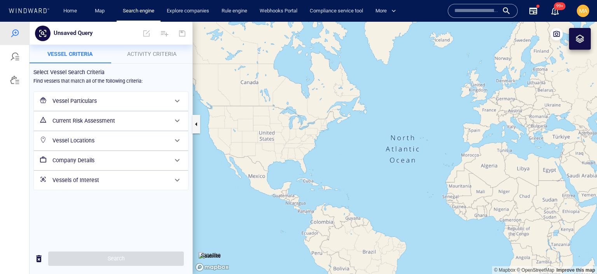
click at [83, 98] on h6 "Vessel Particulars" at bounding box center [109, 101] width 115 height 10
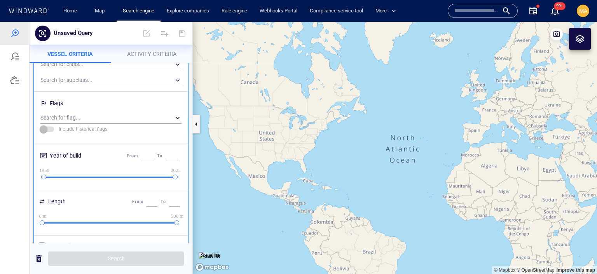
scroll to position [77, 0]
click at [89, 114] on div "​" at bounding box center [110, 116] width 141 height 12
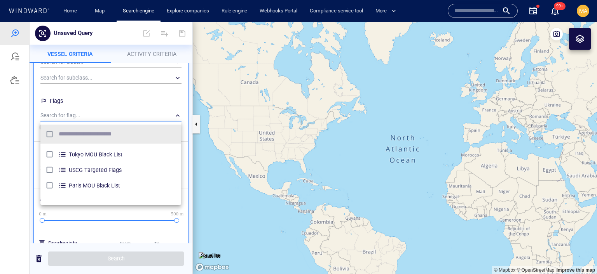
scroll to position [0, 0]
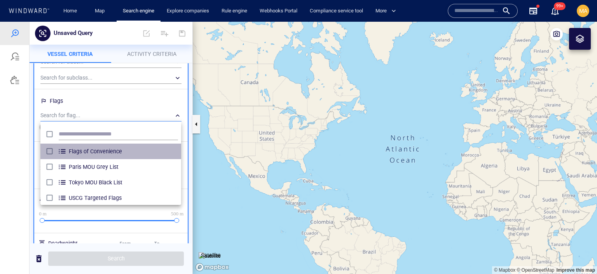
click at [63, 150] on div "grid" at bounding box center [63, 151] width 11 height 9
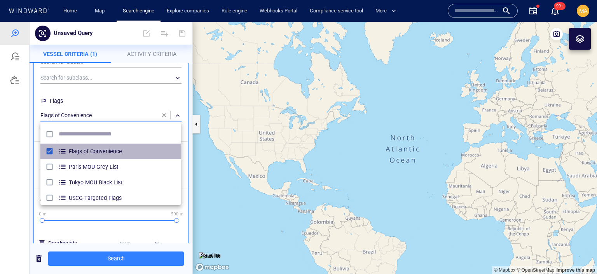
click at [63, 150] on div "grid" at bounding box center [63, 151] width 11 height 9
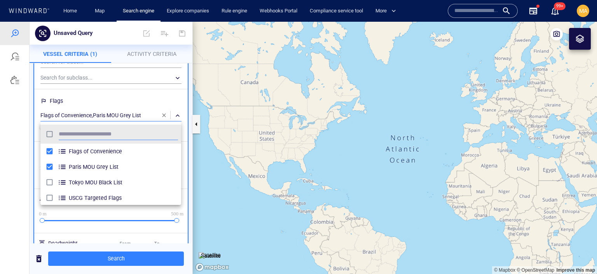
click at [111, 101] on div at bounding box center [298, 148] width 597 height 253
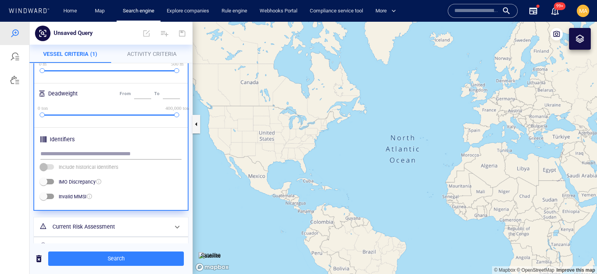
scroll to position [228, 0]
click at [172, 49] on button "Activity Criteria" at bounding box center [152, 54] width 82 height 19
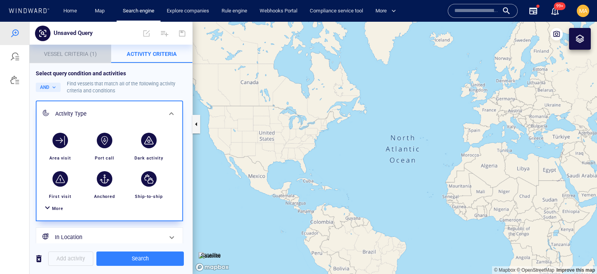
click at [72, 58] on p "Vessel Criteria (1)" at bounding box center [70, 53] width 72 height 9
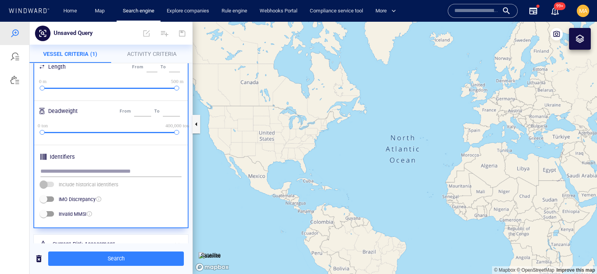
scroll to position [284, 0]
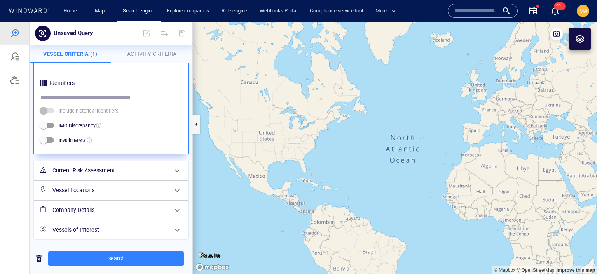
click at [114, 229] on h6 "Vessels of Interest" at bounding box center [109, 230] width 115 height 10
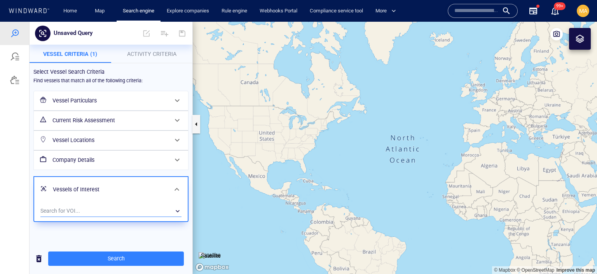
click at [108, 208] on div "​" at bounding box center [110, 212] width 141 height 12
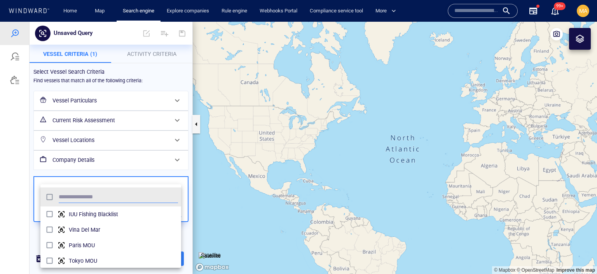
scroll to position [78, 140]
type input "*"
type input "***"
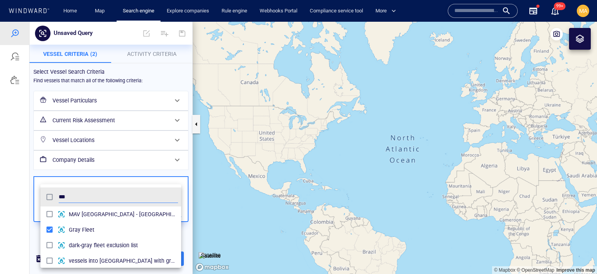
click at [173, 168] on div at bounding box center [298, 148] width 597 height 253
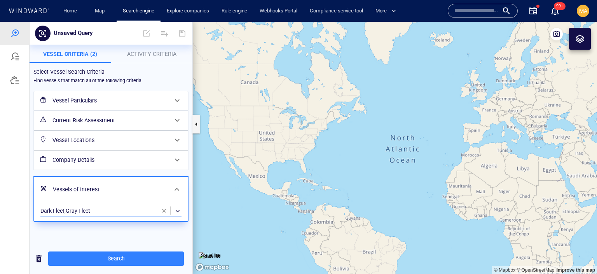
click at [151, 51] on span "Activity Criteria" at bounding box center [151, 54] width 49 height 6
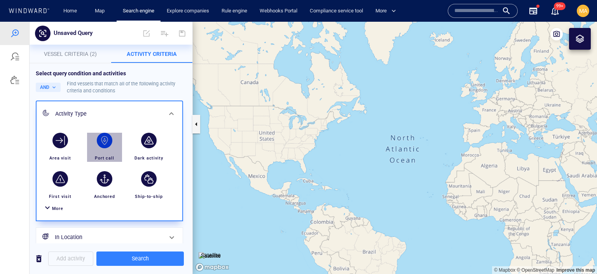
click at [107, 143] on div "button" at bounding box center [105, 141] width 16 height 16
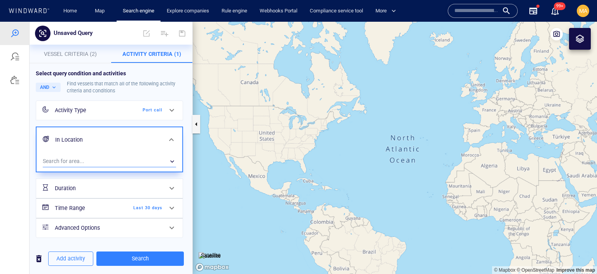
click at [94, 158] on div "​" at bounding box center [109, 162] width 133 height 12
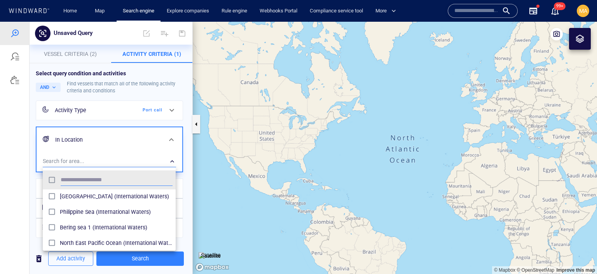
scroll to position [188, 0]
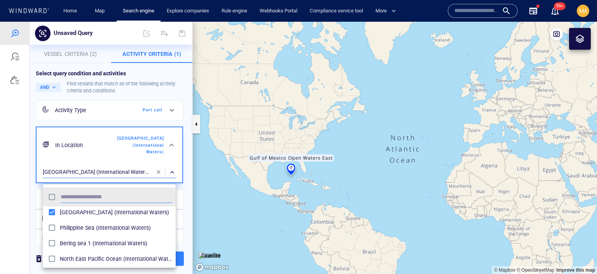
click at [94, 165] on div at bounding box center [298, 148] width 597 height 253
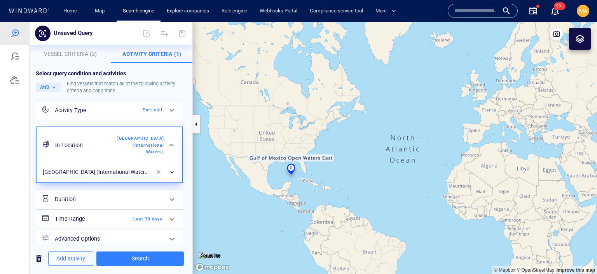
scroll to position [18, 0]
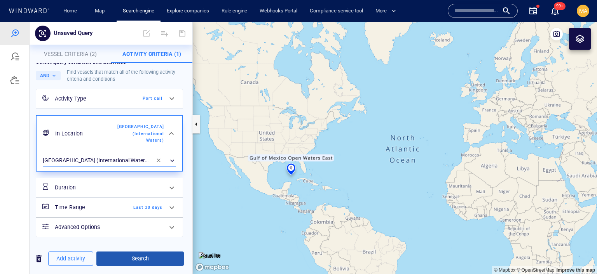
click at [131, 258] on span "Search" at bounding box center [140, 259] width 75 height 10
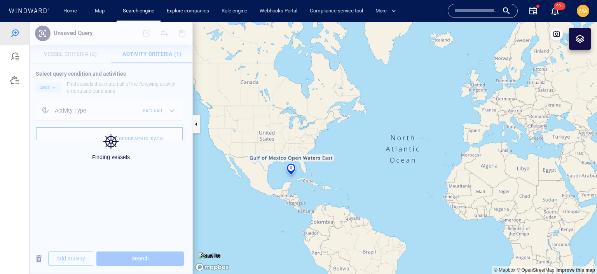
scroll to position [0, 0]
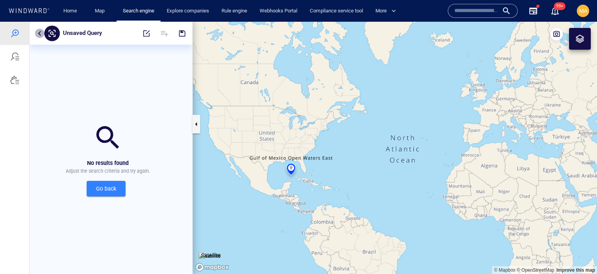
click at [40, 34] on button "button" at bounding box center [39, 33] width 9 height 9
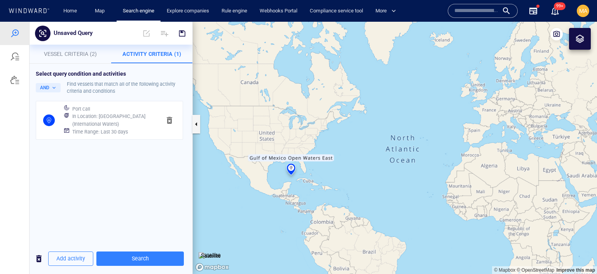
click at [88, 119] on h6 "In Location : [GEOGRAPHIC_DATA] (International Waters)" at bounding box center [113, 120] width 82 height 15
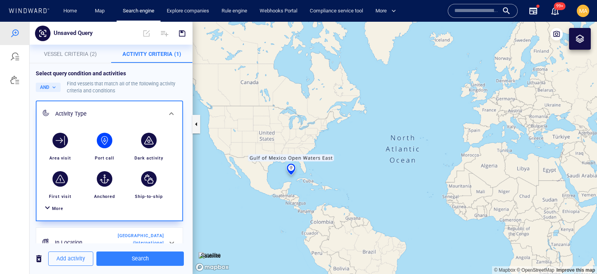
click at [81, 52] on span "Vessel Criteria (2)" at bounding box center [70, 54] width 53 height 6
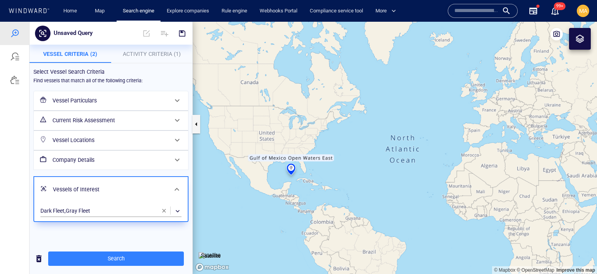
click at [86, 106] on div "Vessel Particulars" at bounding box center [110, 101] width 122 height 16
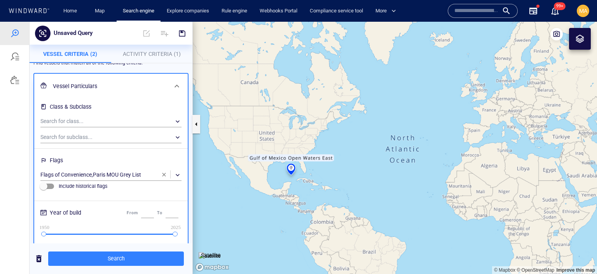
scroll to position [20, 0]
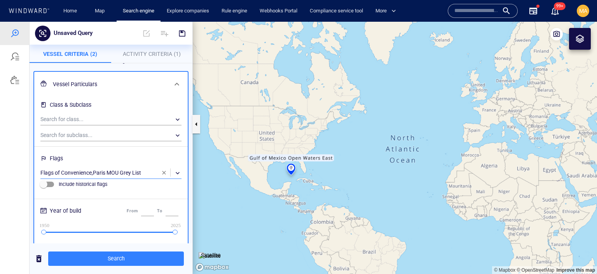
click at [138, 172] on div "​" at bounding box center [110, 174] width 141 height 12
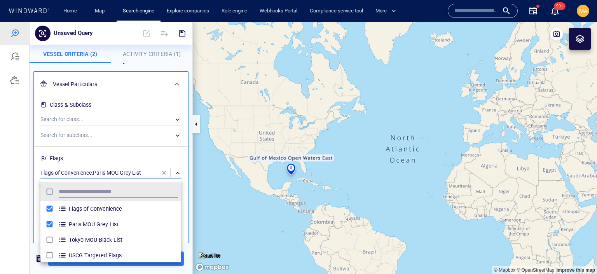
scroll to position [78, 140]
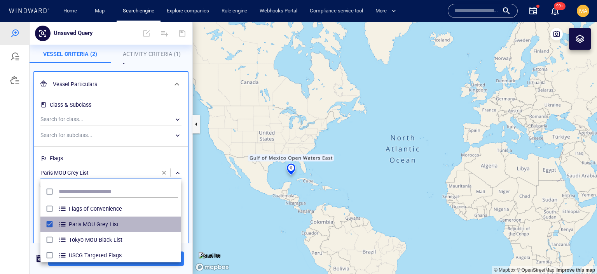
click at [49, 218] on li "Paris MOU Grey List" at bounding box center [110, 225] width 141 height 16
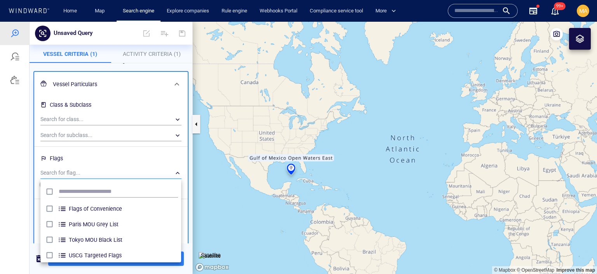
click at [30, 161] on div at bounding box center [298, 148] width 597 height 253
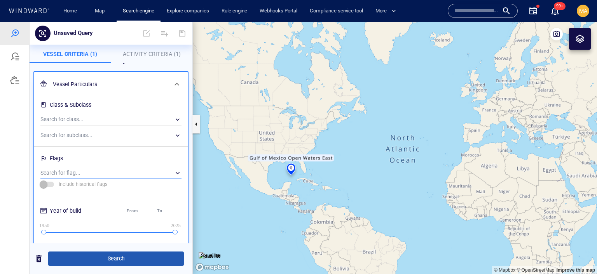
click at [92, 262] on span "Search" at bounding box center [115, 259] width 123 height 10
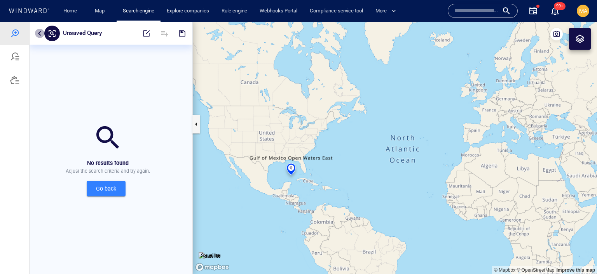
click at [40, 33] on button "button" at bounding box center [39, 33] width 9 height 9
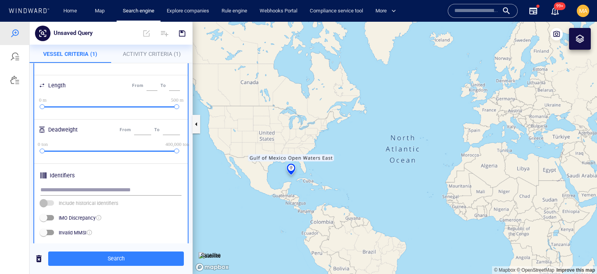
scroll to position [284, 0]
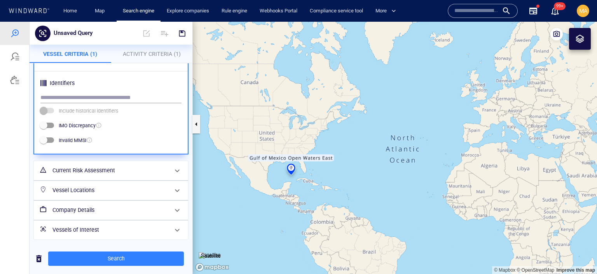
click at [109, 191] on h6 "Vessel Locations" at bounding box center [109, 191] width 115 height 10
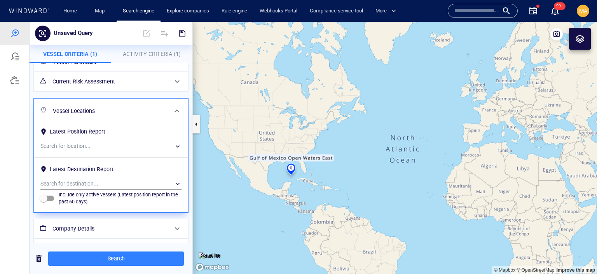
scroll to position [58, 0]
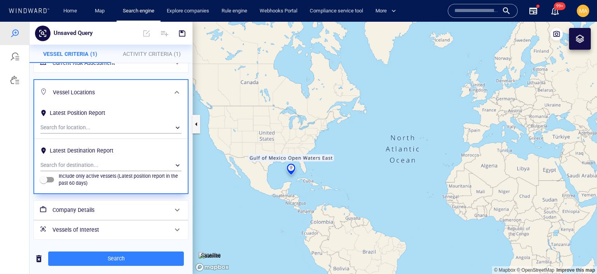
click at [96, 229] on h6 "Vessels of Interest" at bounding box center [109, 230] width 115 height 10
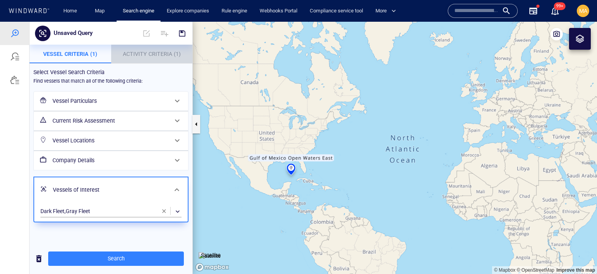
click at [150, 57] on span "Activity Criteria (1)" at bounding box center [152, 54] width 58 height 6
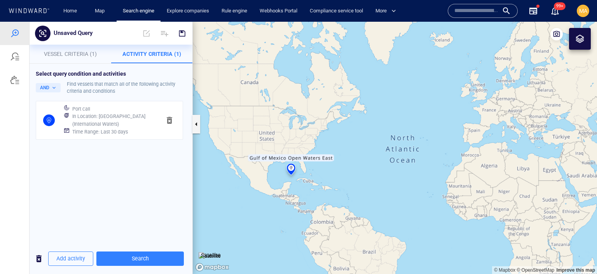
click at [112, 118] on h6 "In Location : [GEOGRAPHIC_DATA] (International Waters)" at bounding box center [113, 120] width 82 height 15
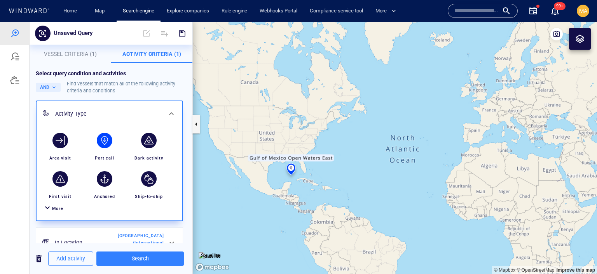
click at [58, 208] on span "More" at bounding box center [57, 208] width 11 height 5
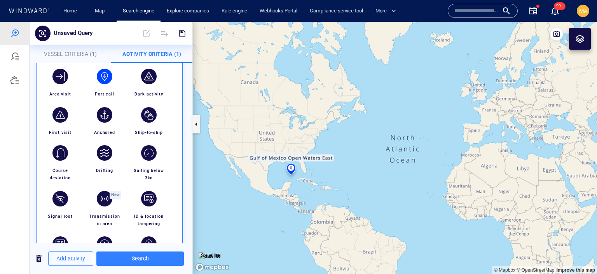
scroll to position [65, 0]
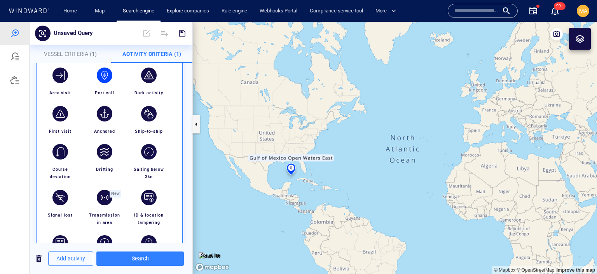
click at [104, 76] on div "button" at bounding box center [105, 76] width 16 height 16
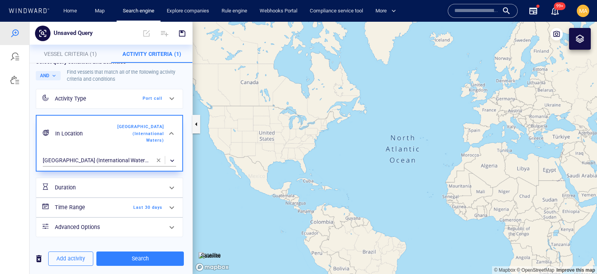
scroll to position [18, 0]
click at [159, 98] on div "Activity Type Port call" at bounding box center [109, 99] width 114 height 16
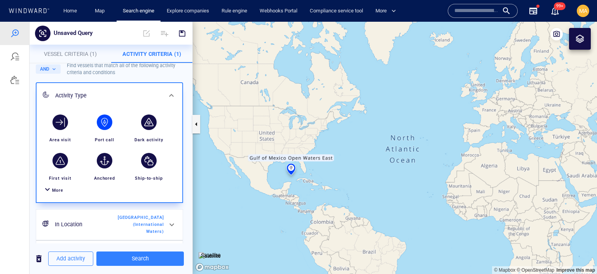
click at [54, 189] on span "More" at bounding box center [57, 190] width 11 height 5
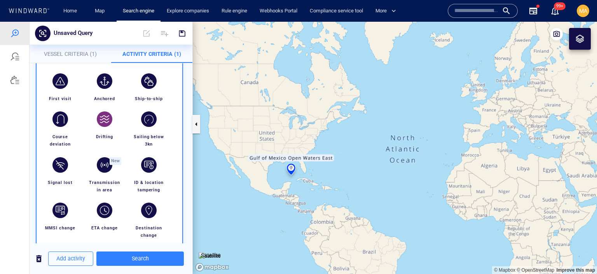
scroll to position [113, 0]
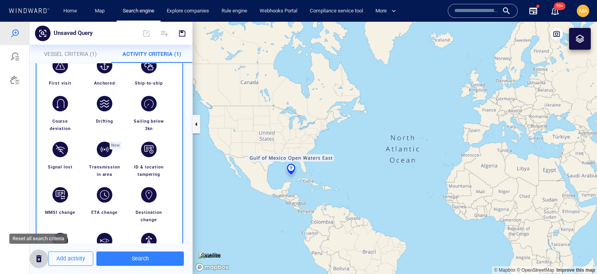
click at [39, 255] on span "button" at bounding box center [38, 259] width 9 height 10
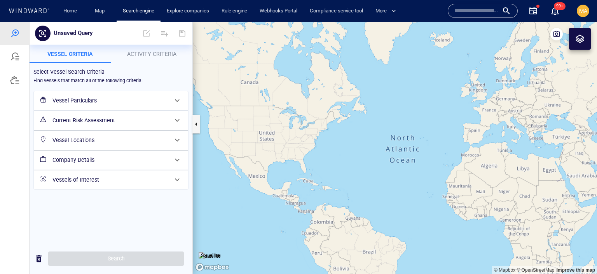
click at [162, 53] on span "Activity Criteria" at bounding box center [151, 54] width 49 height 6
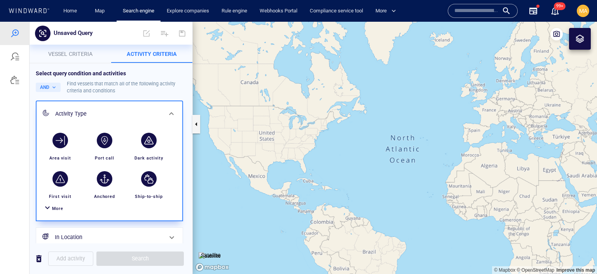
click at [55, 210] on span "More" at bounding box center [57, 208] width 11 height 5
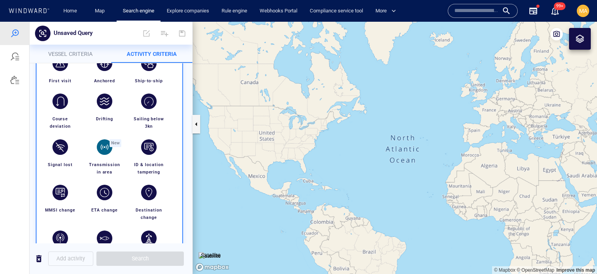
scroll to position [110, 0]
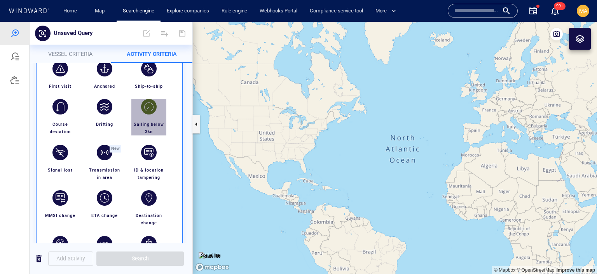
click at [148, 111] on div "button" at bounding box center [149, 107] width 16 height 16
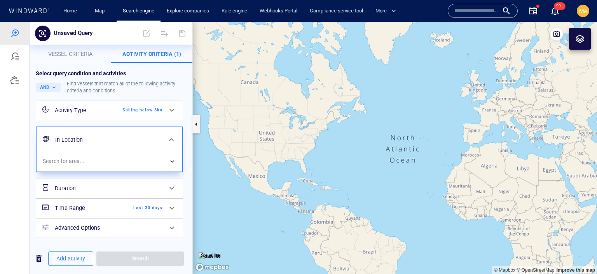
click at [103, 158] on div "​" at bounding box center [109, 162] width 133 height 12
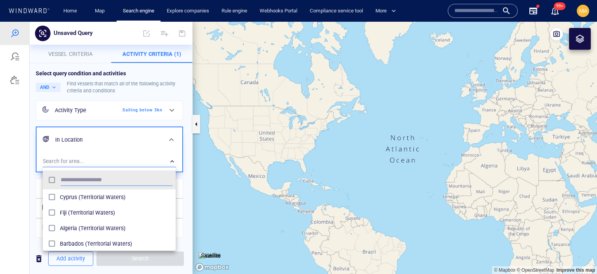
scroll to position [78, 133]
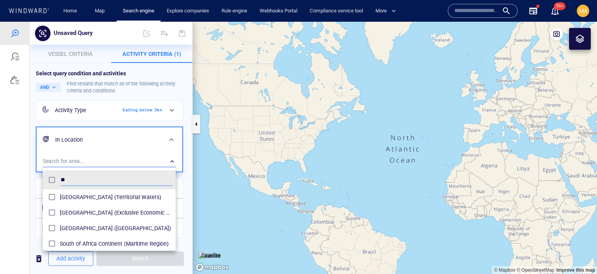
type input "*"
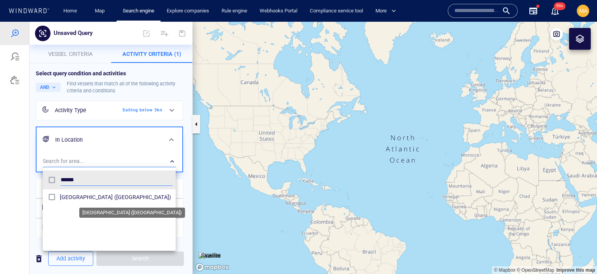
type input "******"
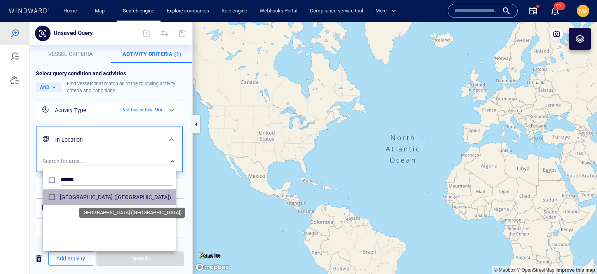
click at [72, 200] on span "[GEOGRAPHIC_DATA] ([GEOGRAPHIC_DATA])" at bounding box center [116, 197] width 113 height 9
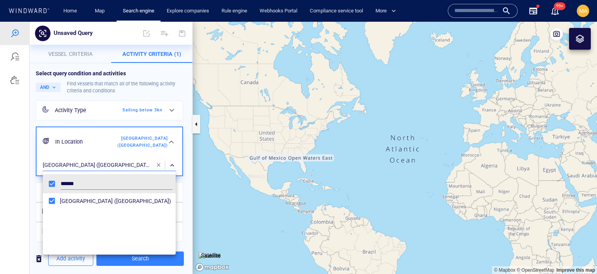
click at [98, 99] on div at bounding box center [298, 148] width 597 height 253
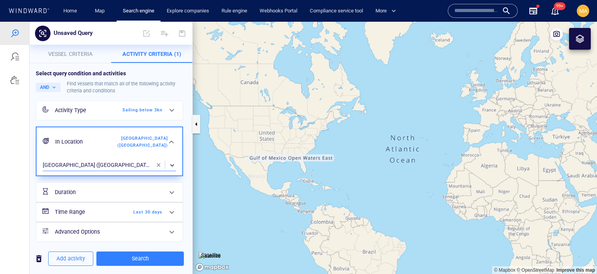
click at [84, 58] on p "Vessel criteria" at bounding box center [70, 53] width 72 height 9
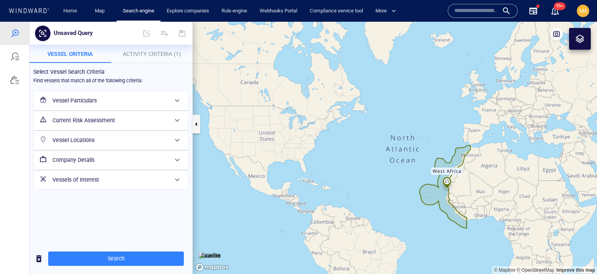
click at [84, 183] on h6 "Vessels of Interest" at bounding box center [109, 180] width 115 height 10
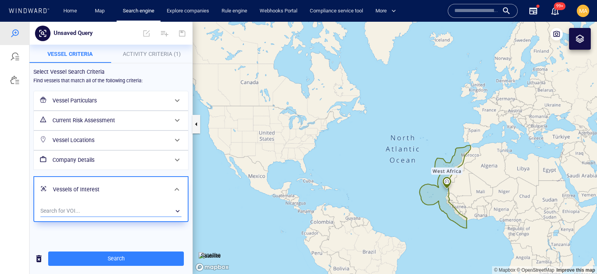
click at [64, 207] on div "​" at bounding box center [110, 212] width 141 height 12
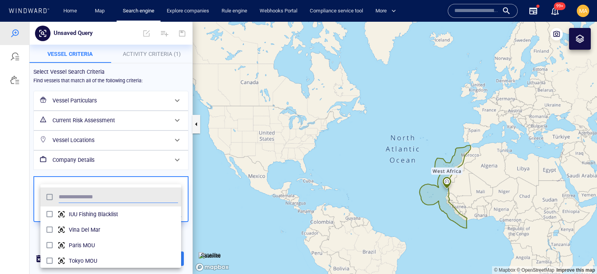
scroll to position [78, 140]
type input "*"
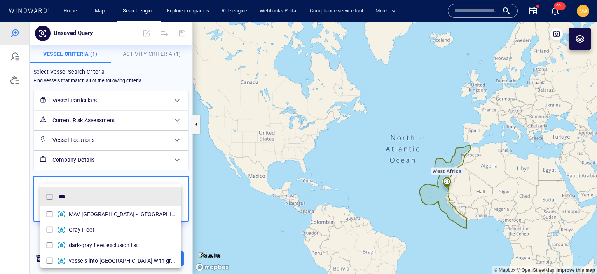
type input "***"
click at [142, 175] on div at bounding box center [298, 148] width 597 height 253
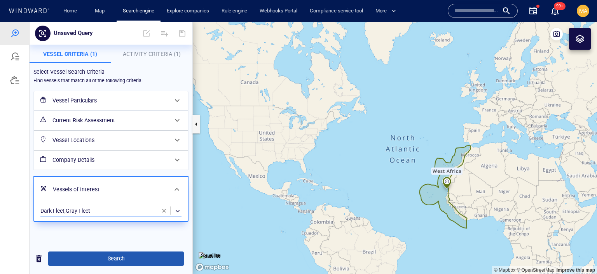
click at [98, 256] on span "Search" at bounding box center [115, 259] width 123 height 10
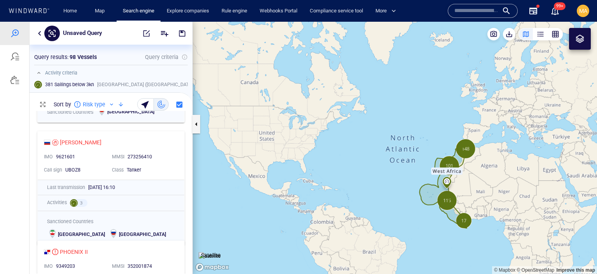
scroll to position [642, 0]
click at [19, 55] on div at bounding box center [14, 56] width 9 height 9
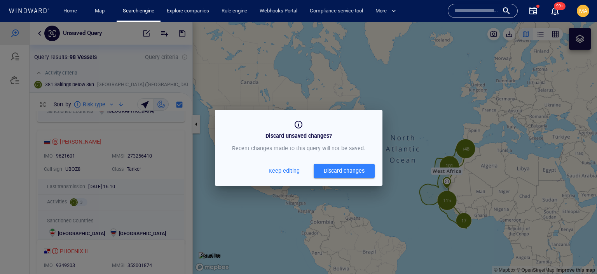
click at [328, 172] on div "Discard changes" at bounding box center [344, 171] width 41 height 10
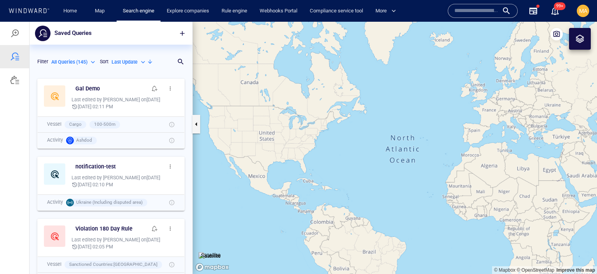
scroll to position [199, 163]
click at [16, 31] on div at bounding box center [14, 33] width 9 height 9
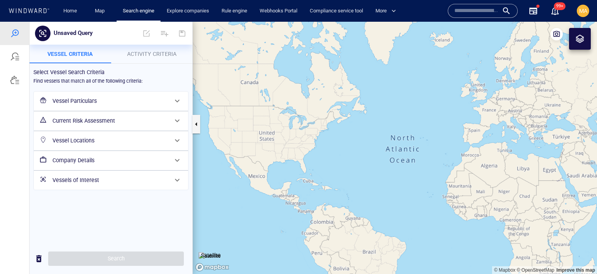
click at [75, 99] on h6 "Vessel Particulars" at bounding box center [109, 101] width 115 height 10
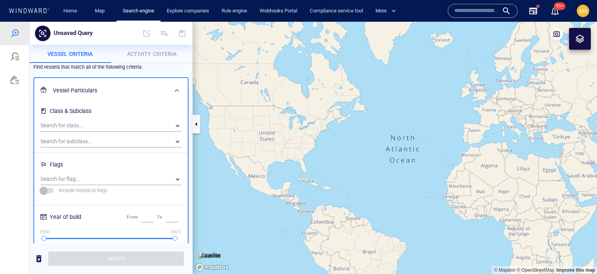
scroll to position [14, 0]
click at [50, 190] on span at bounding box center [47, 190] width 13 height 5
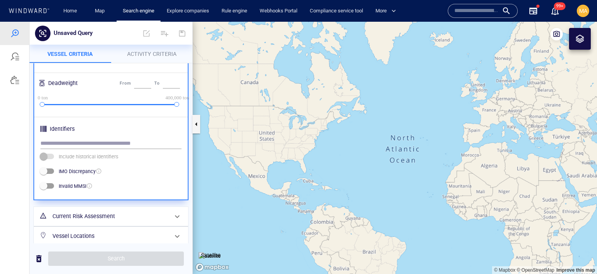
scroll to position [242, 0]
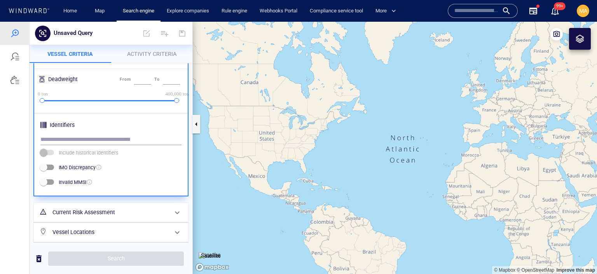
click at [76, 168] on p "IMO Discrepancy" at bounding box center [77, 167] width 37 height 7
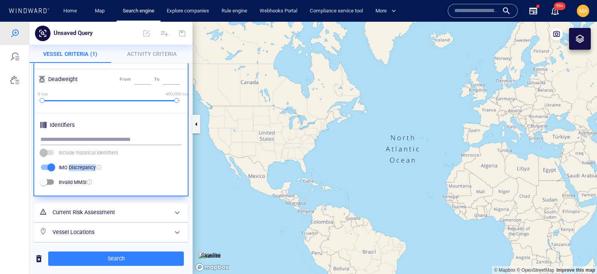
click at [76, 168] on p "IMO Discrepancy" at bounding box center [77, 167] width 37 height 7
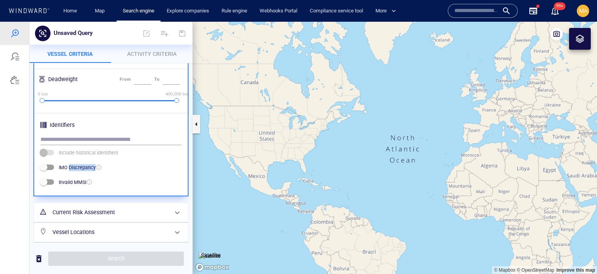
click at [75, 168] on p "IMO Discrepancy" at bounding box center [77, 167] width 37 height 7
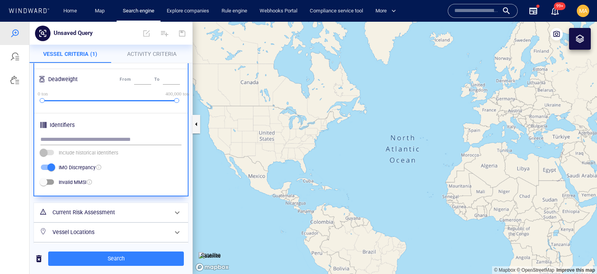
click at [75, 168] on p "IMO Discrepancy" at bounding box center [77, 167] width 37 height 7
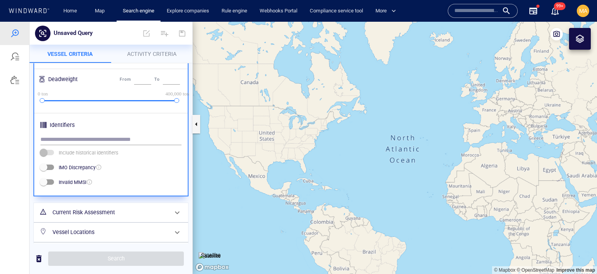
click at [74, 178] on label "Invalid MMSI" at bounding box center [61, 182] width 50 height 15
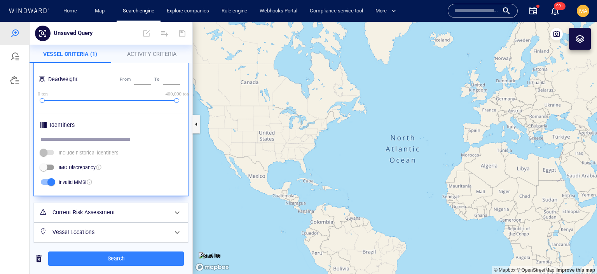
click at [74, 178] on label "Invalid MMSI" at bounding box center [61, 182] width 50 height 15
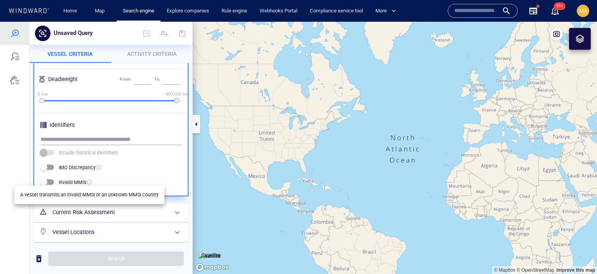
click at [89, 180] on div at bounding box center [89, 182] width 6 height 6
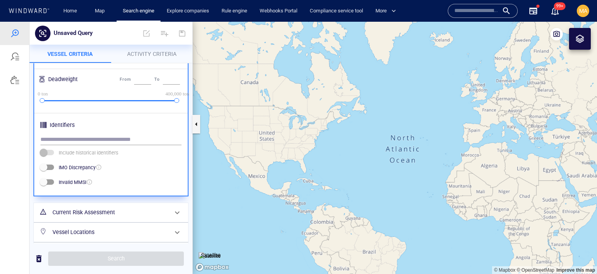
click at [75, 180] on p "Invalid MMSI" at bounding box center [73, 182] width 28 height 7
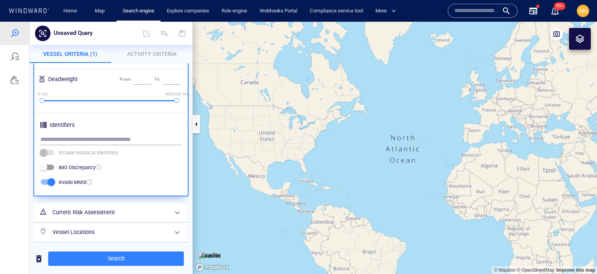
click at [75, 180] on p "Invalid MMSI" at bounding box center [73, 182] width 28 height 7
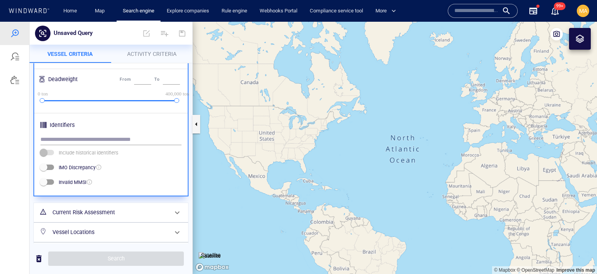
scroll to position [284, 0]
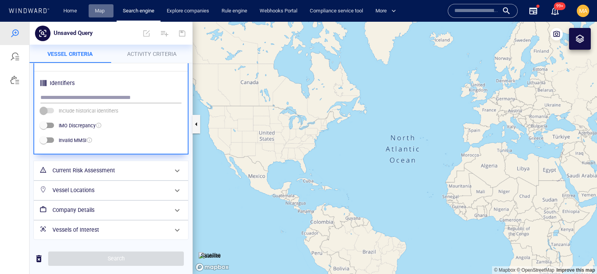
click at [101, 9] on link "Map" at bounding box center [101, 11] width 19 height 14
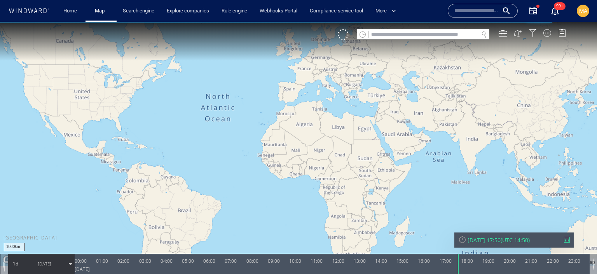
click at [400, 38] on input "text" at bounding box center [423, 35] width 110 height 10
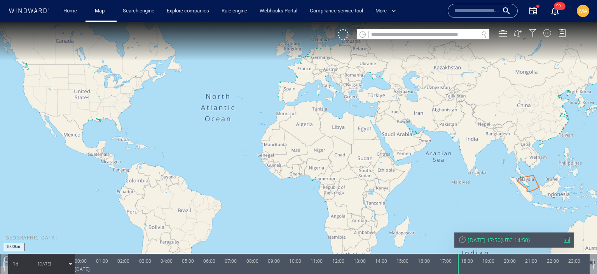
drag, startPoint x: 264, startPoint y: 173, endPoint x: 264, endPoint y: 207, distance: 33.4
click at [264, 207] on canvas "Map" at bounding box center [298, 144] width 597 height 245
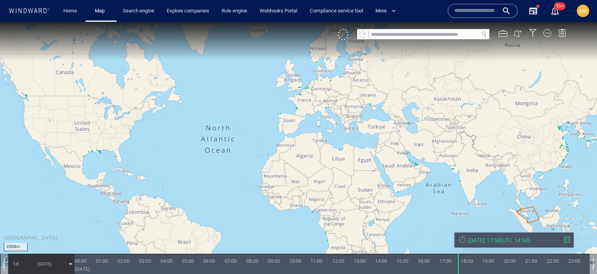
click at [278, 100] on canvas "Map" at bounding box center [298, 144] width 597 height 245
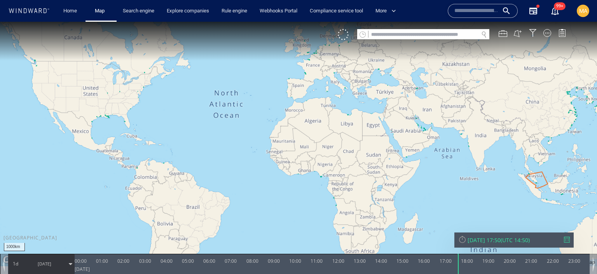
drag, startPoint x: 316, startPoint y: 131, endPoint x: 324, endPoint y: 96, distance: 36.0
click at [324, 96] on canvas "Map" at bounding box center [298, 144] width 597 height 245
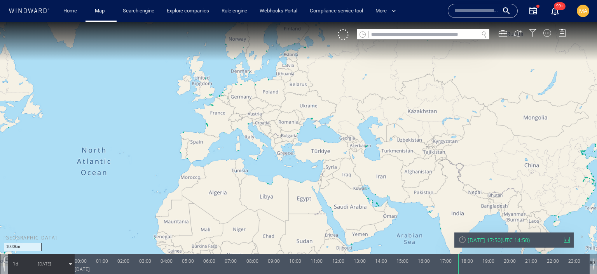
drag, startPoint x: 349, startPoint y: 67, endPoint x: 244, endPoint y: 118, distance: 115.9
click at [244, 119] on canvas "Map" at bounding box center [298, 144] width 597 height 245
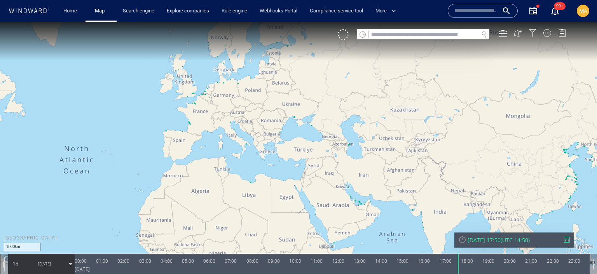
drag, startPoint x: 234, startPoint y: 94, endPoint x: 319, endPoint y: 87, distance: 85.4
click at [319, 87] on canvas "Map" at bounding box center [298, 144] width 597 height 245
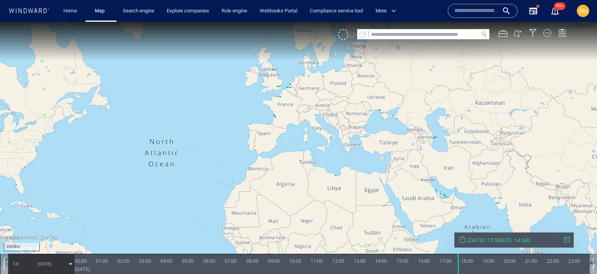
drag, startPoint x: 126, startPoint y: 171, endPoint x: 272, endPoint y: 166, distance: 146.2
click at [272, 166] on canvas "Map" at bounding box center [298, 144] width 597 height 245
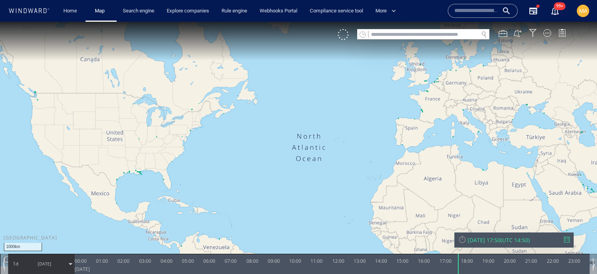
drag, startPoint x: 171, startPoint y: 113, endPoint x: 266, endPoint y: 129, distance: 96.2
click at [266, 129] on canvas "Map" at bounding box center [298, 144] width 597 height 245
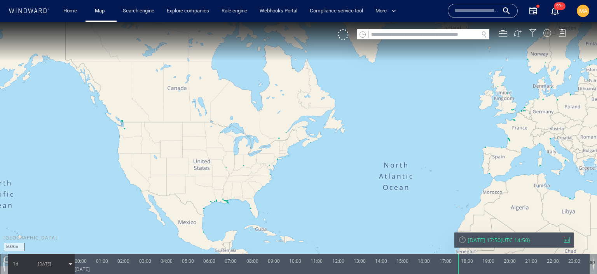
drag, startPoint x: 349, startPoint y: 115, endPoint x: 318, endPoint y: 144, distance: 42.6
click at [318, 145] on canvas "Map" at bounding box center [298, 144] width 597 height 245
